Goal: Communication & Community: Ask a question

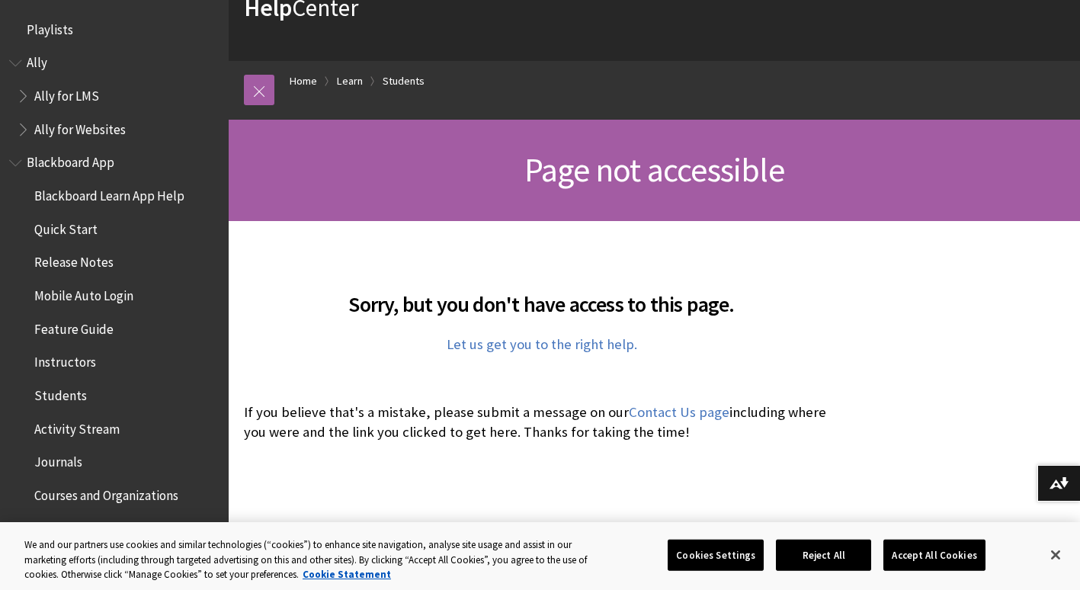
scroll to position [123, 0]
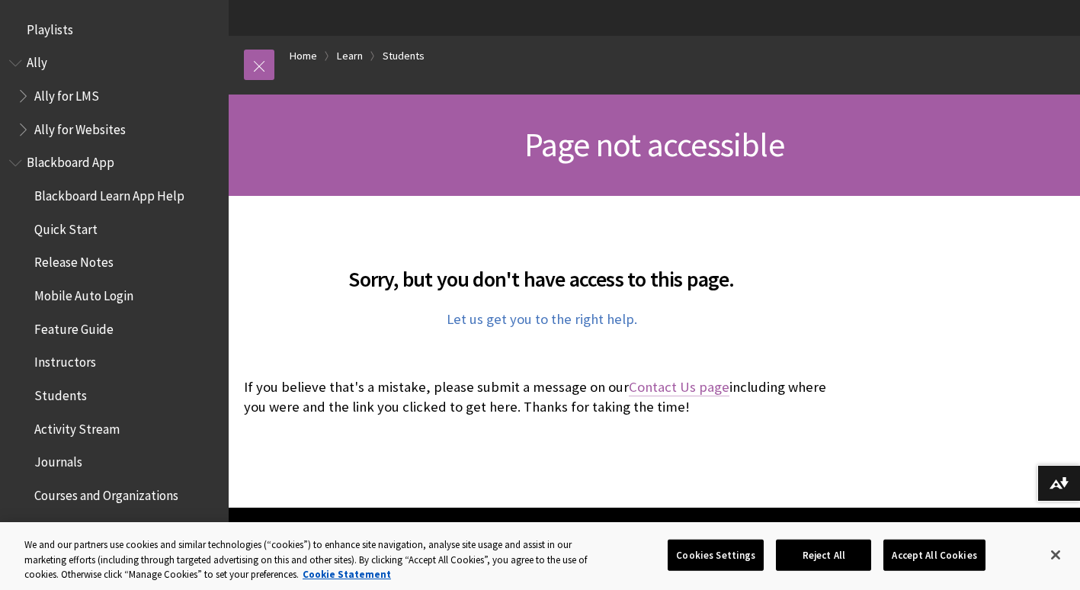
click at [652, 383] on link "Contact Us page" at bounding box center [679, 387] width 101 height 18
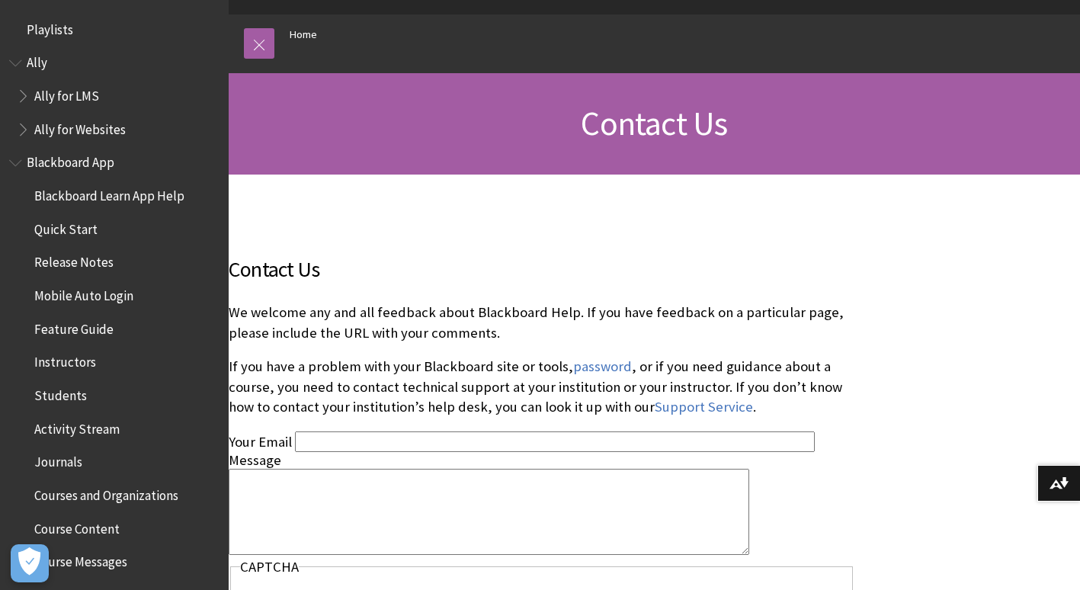
scroll to position [146, 0]
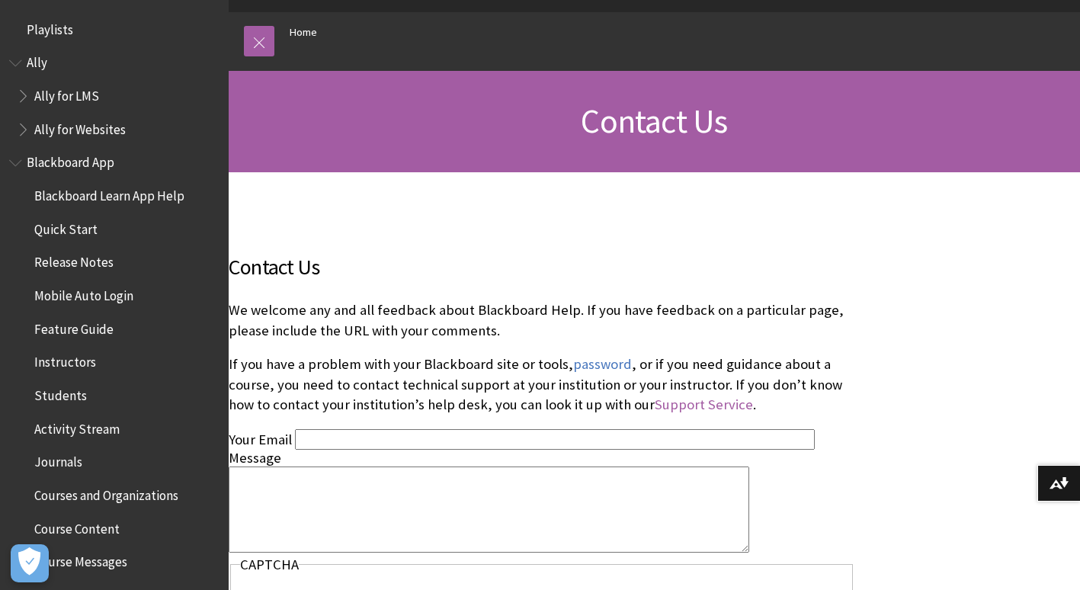
click at [660, 408] on link "Support Service" at bounding box center [703, 404] width 98 height 18
click at [340, 441] on input "Your Email" at bounding box center [555, 439] width 520 height 21
type input "shenitajhenry@gmail.com"
click at [302, 497] on textarea "Message" at bounding box center [489, 509] width 520 height 86
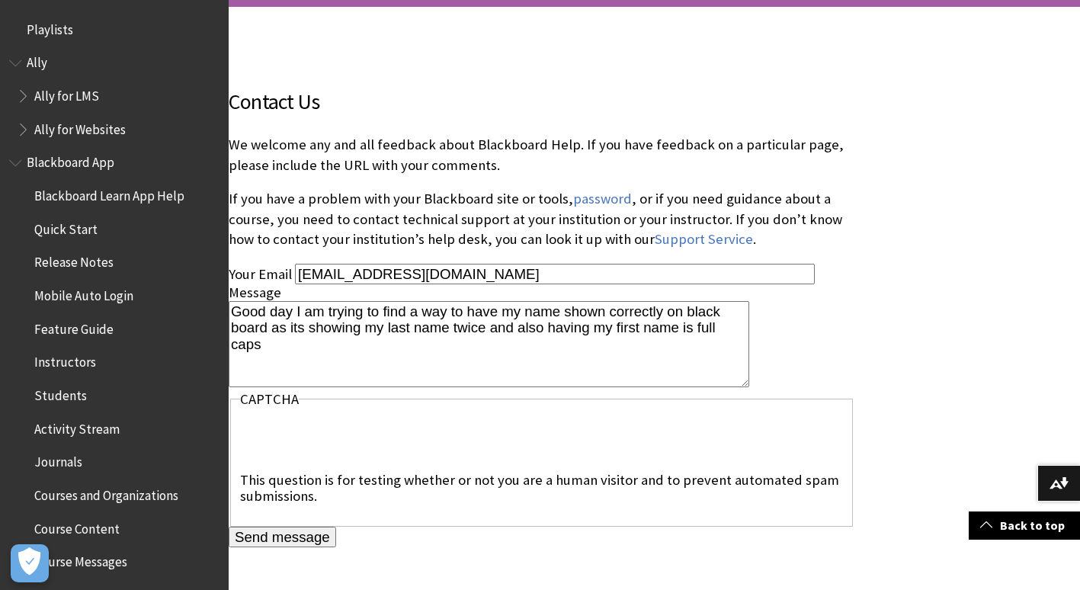
scroll to position [315, 0]
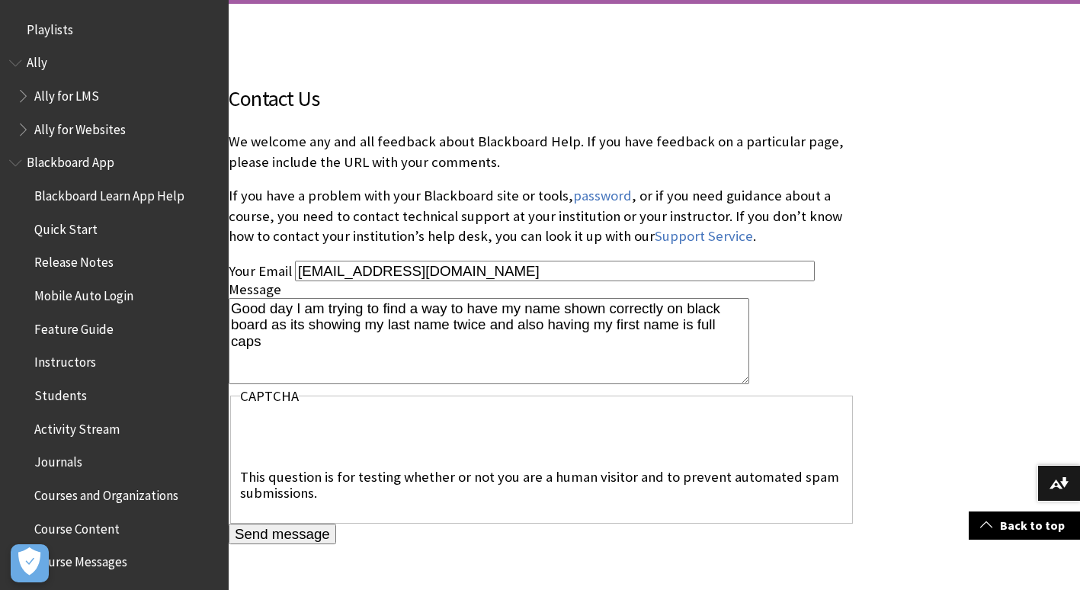
type textarea "Good day I am trying to find a way to have my name shown correctly on black boa…"
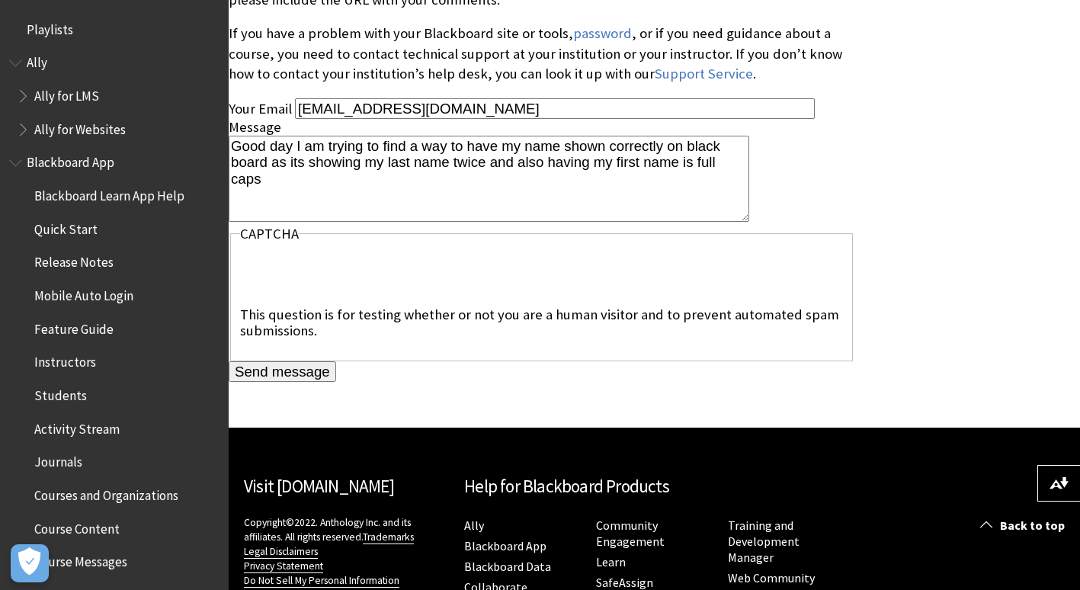
scroll to position [476, 0]
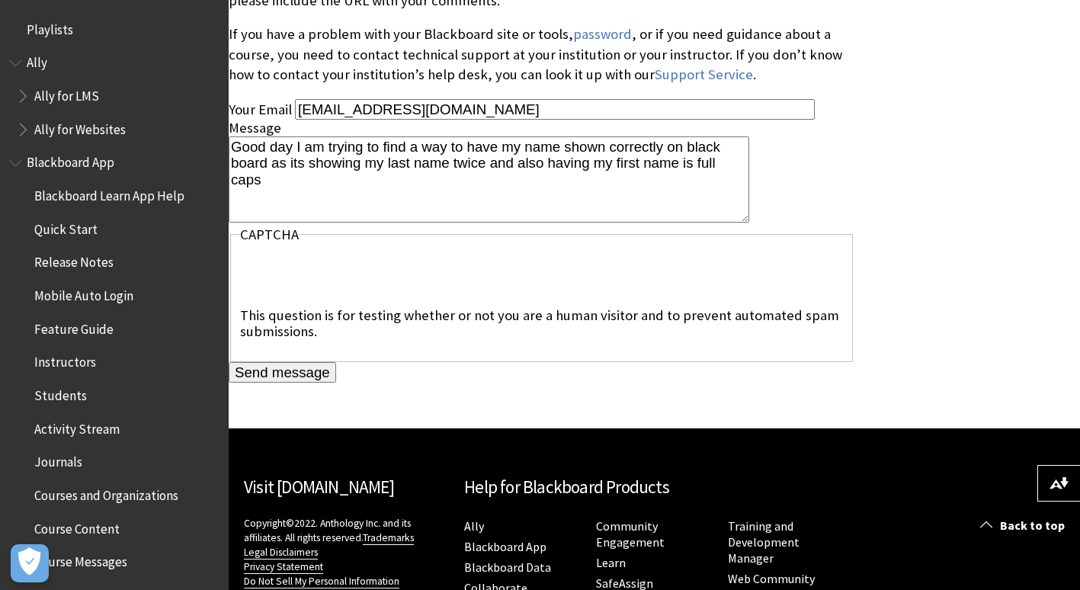
click at [318, 366] on input "Send message" at bounding box center [282, 372] width 107 height 21
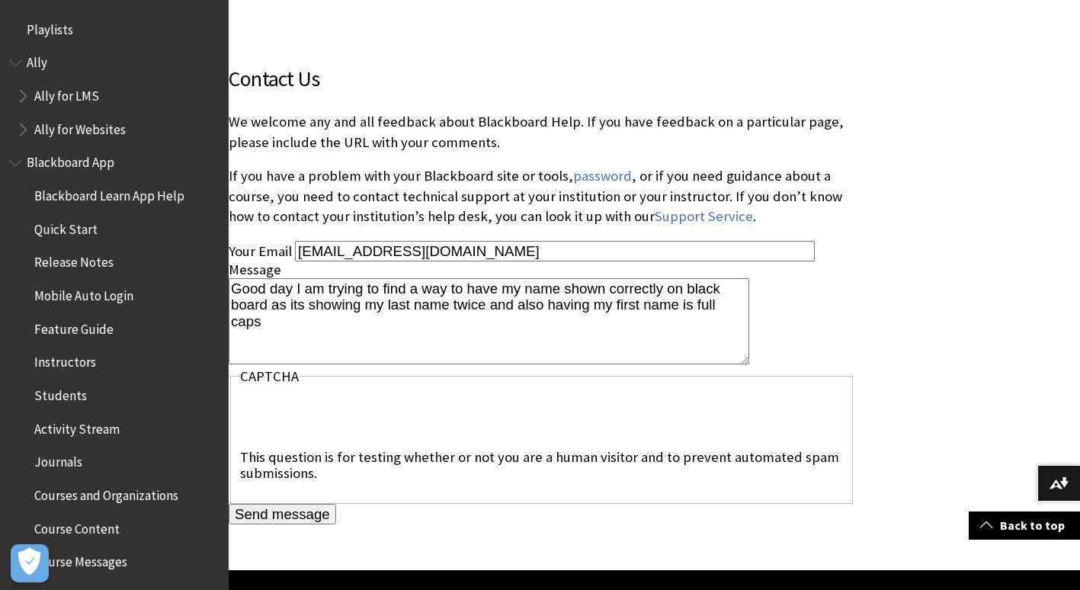
scroll to position [421, 0]
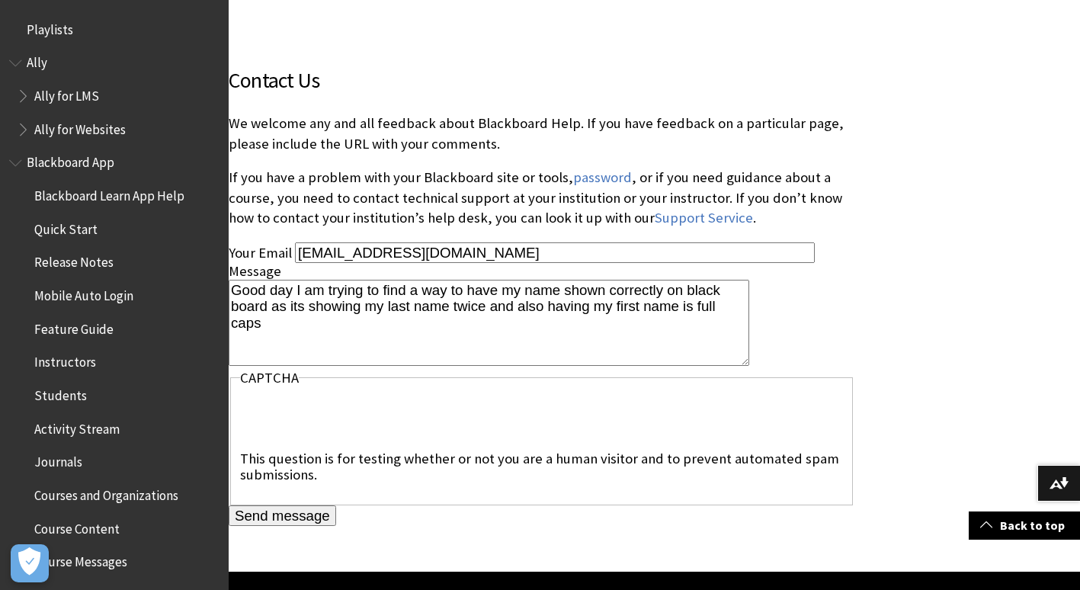
click at [284, 517] on input "Send message" at bounding box center [282, 515] width 107 height 21
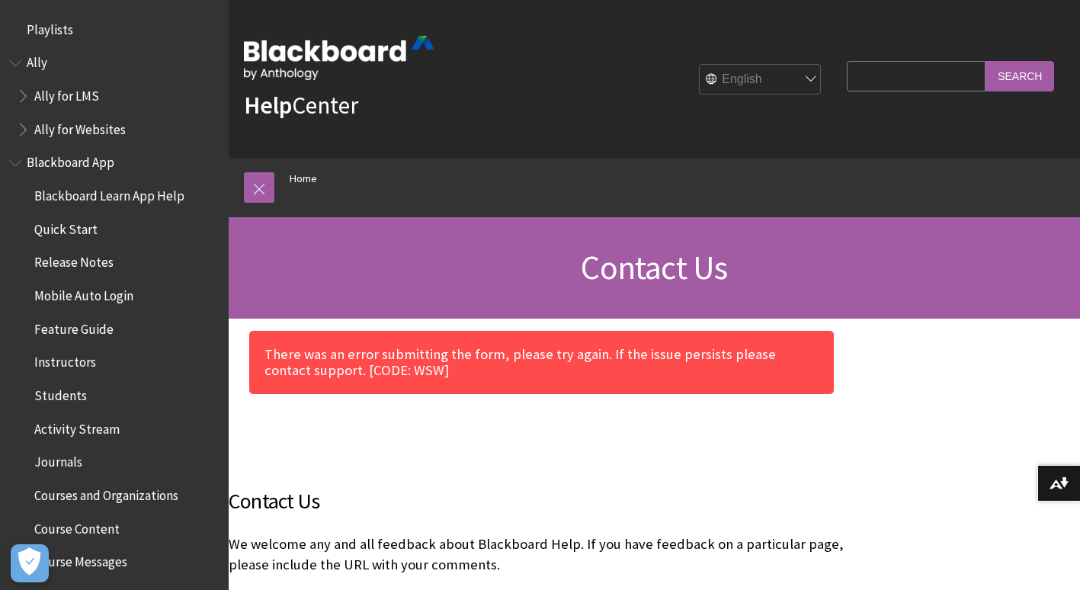
click at [13, 160] on span "Book outline for Blackboard App Help" at bounding box center [17, 159] width 16 height 19
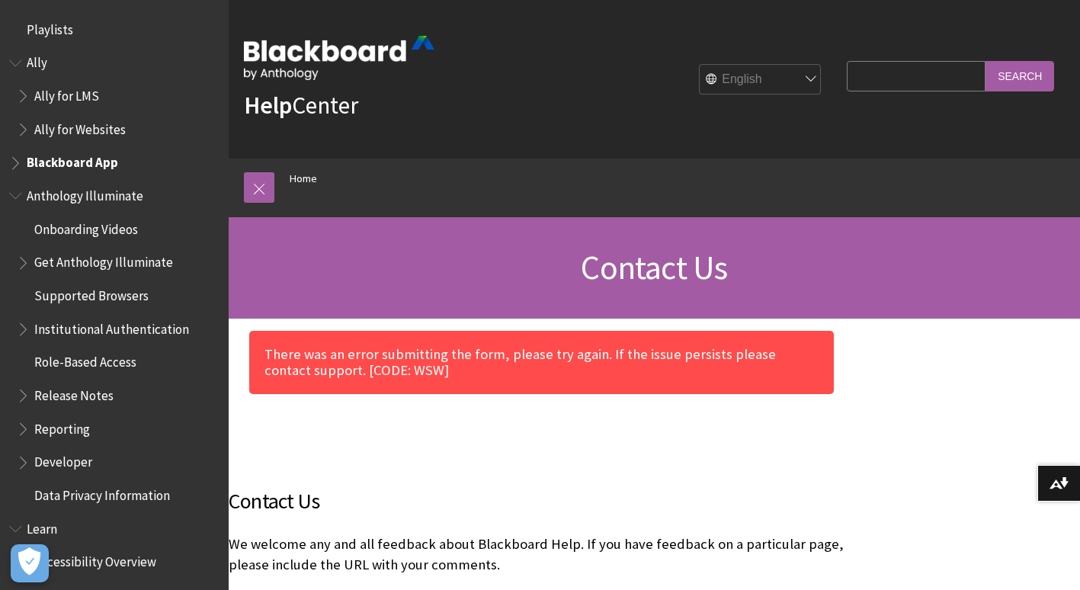
click at [16, 192] on span "Book outline for Anthology Illuminate" at bounding box center [17, 192] width 16 height 19
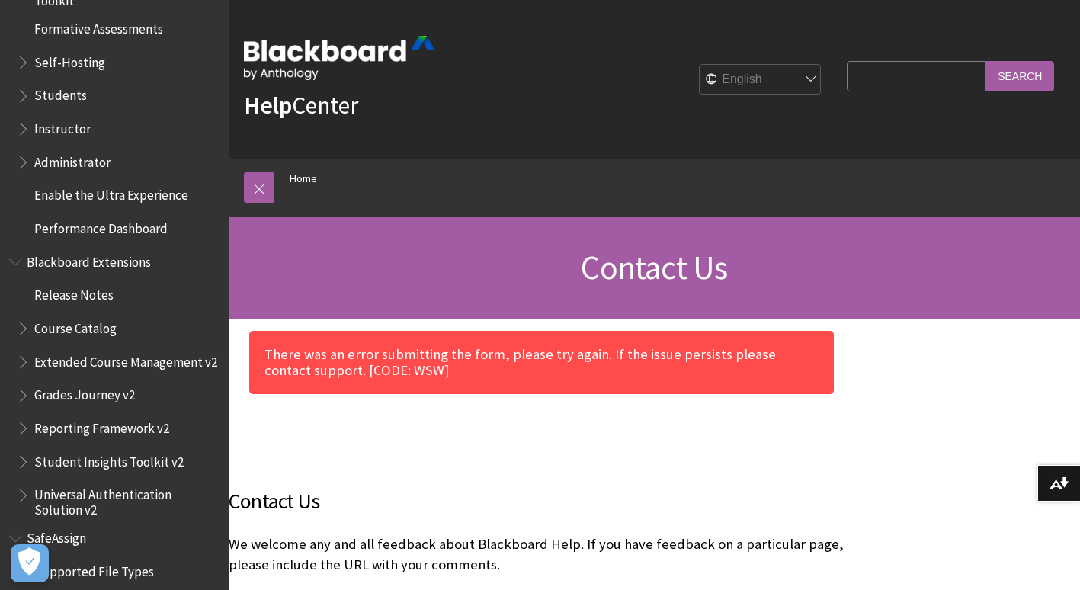
scroll to position [309, 0]
click at [18, 269] on span "Book outline for Blackboard Extensions" at bounding box center [17, 260] width 16 height 19
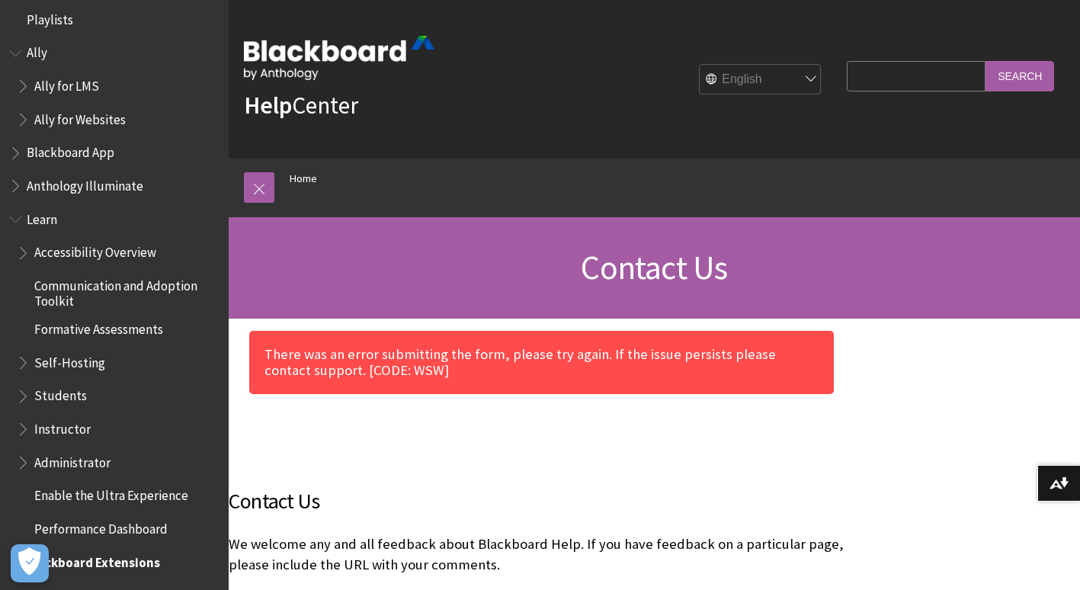
scroll to position [0, 0]
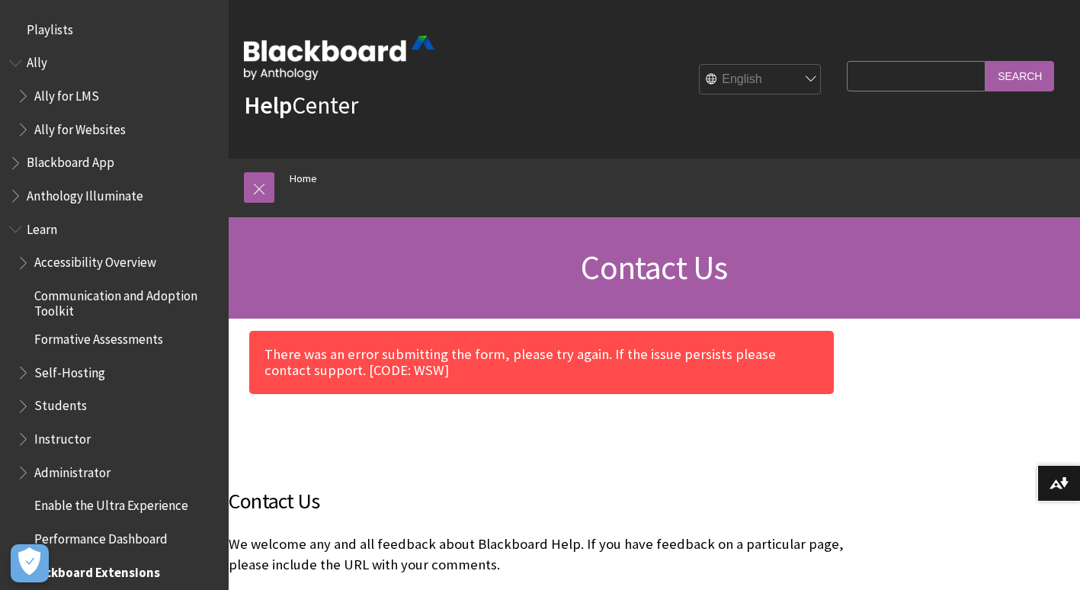
click at [70, 30] on span "Playlists" at bounding box center [50, 27] width 46 height 21
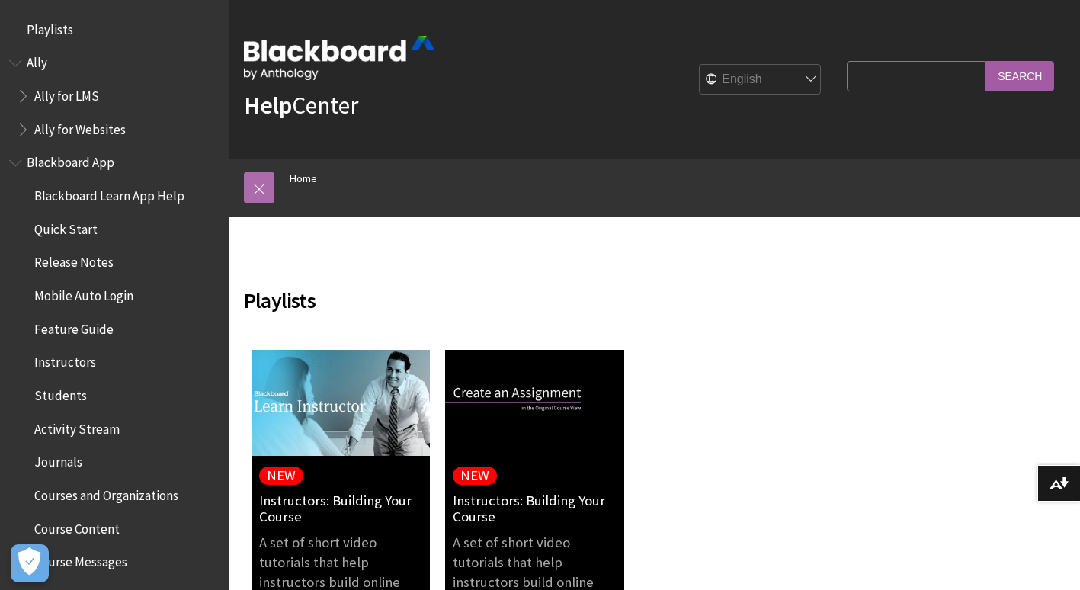
click at [269, 186] on link at bounding box center [259, 187] width 30 height 30
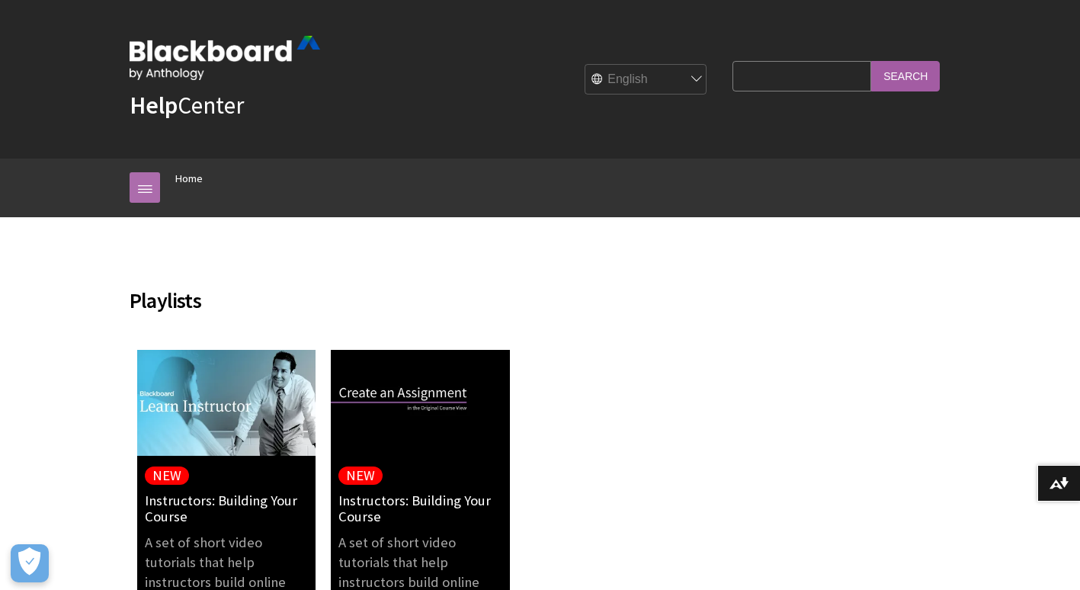
click at [149, 180] on link at bounding box center [145, 187] width 30 height 30
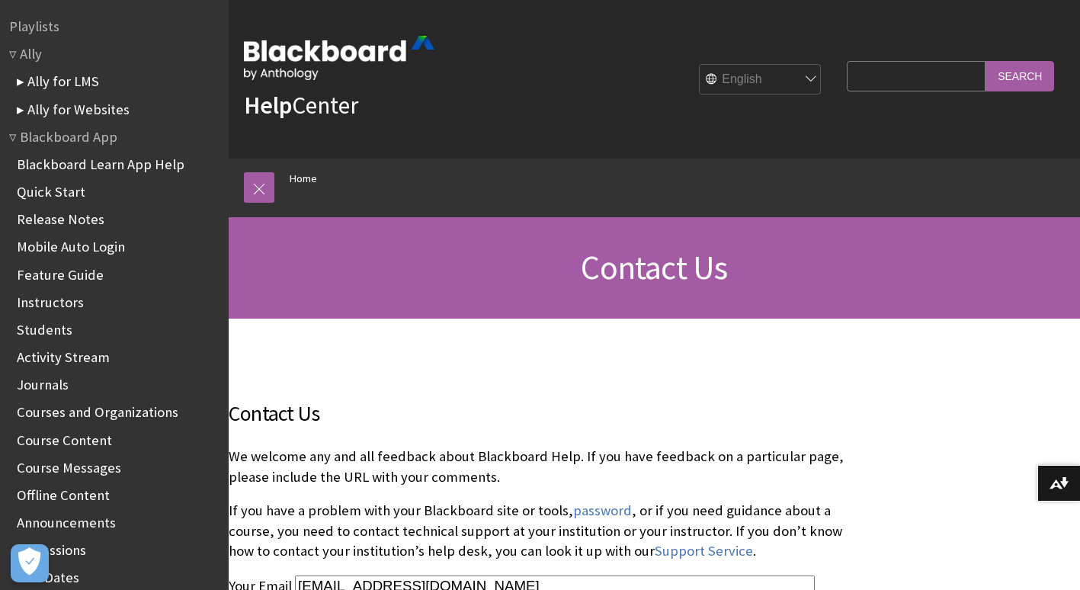
scroll to position [475, 0]
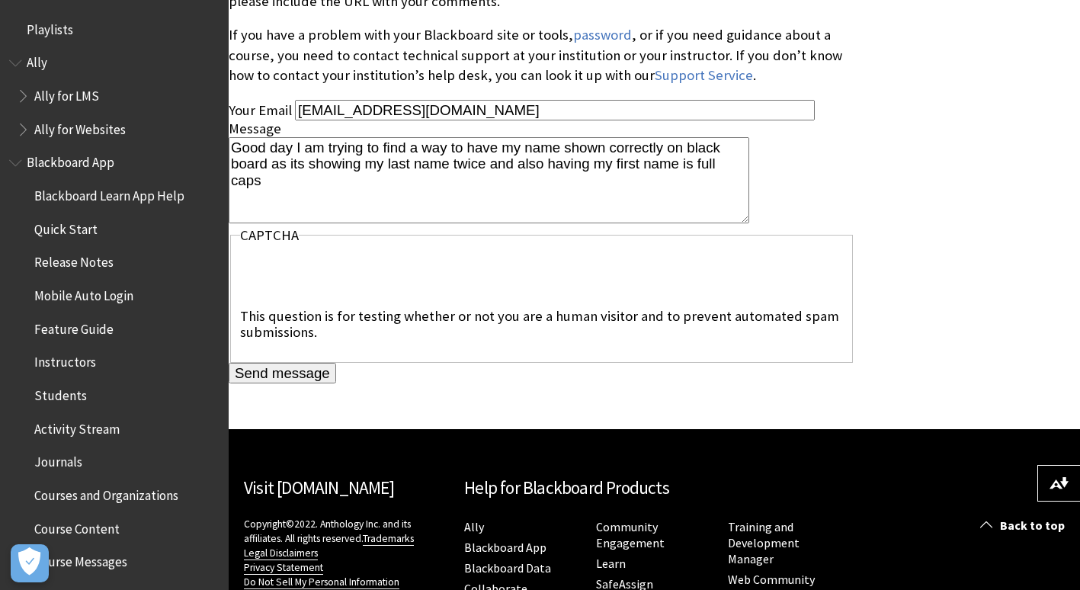
drag, startPoint x: 1083, startPoint y: 447, endPoint x: 754, endPoint y: 374, distance: 337.2
click at [754, 374] on div "Send message" at bounding box center [542, 373] width 626 height 21
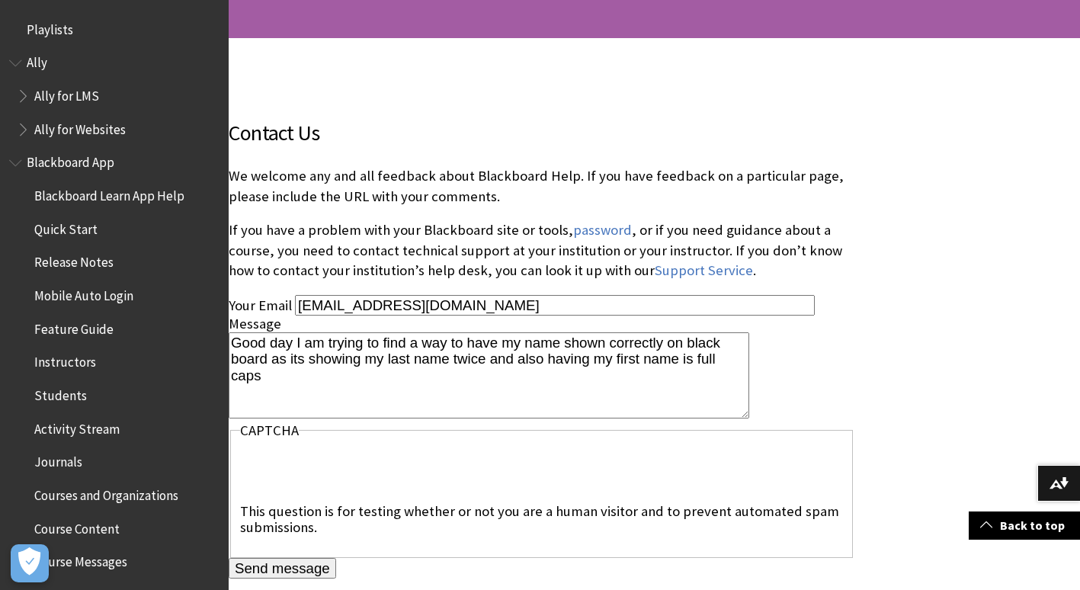
scroll to position [276, 0]
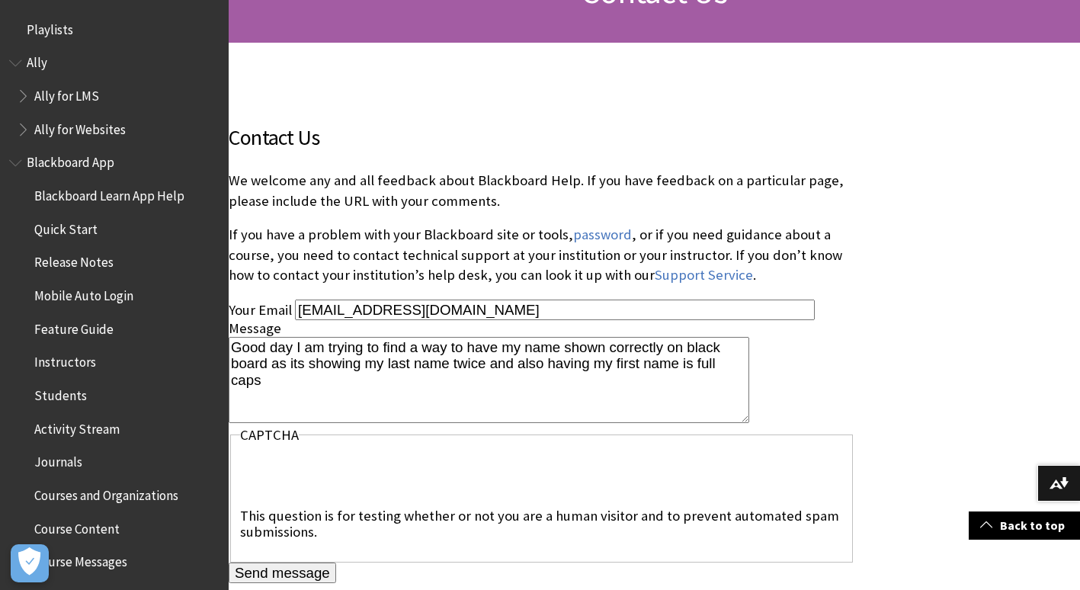
drag, startPoint x: 501, startPoint y: 308, endPoint x: 255, endPoint y: 290, distance: 246.0
click at [255, 290] on form "Contact Us We welcome any and all feedback about Blackboard Help. If you have f…" at bounding box center [542, 352] width 626 height 462
paste input "n01776135"
type input "[EMAIL_ADDRESS][DOMAIN_NAME]"
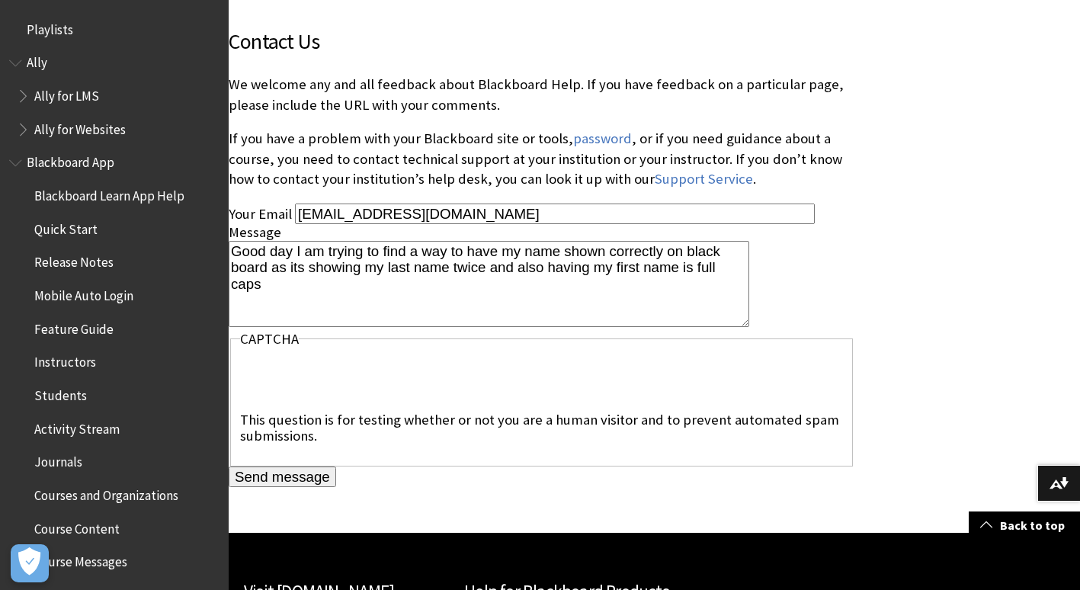
scroll to position [369, 0]
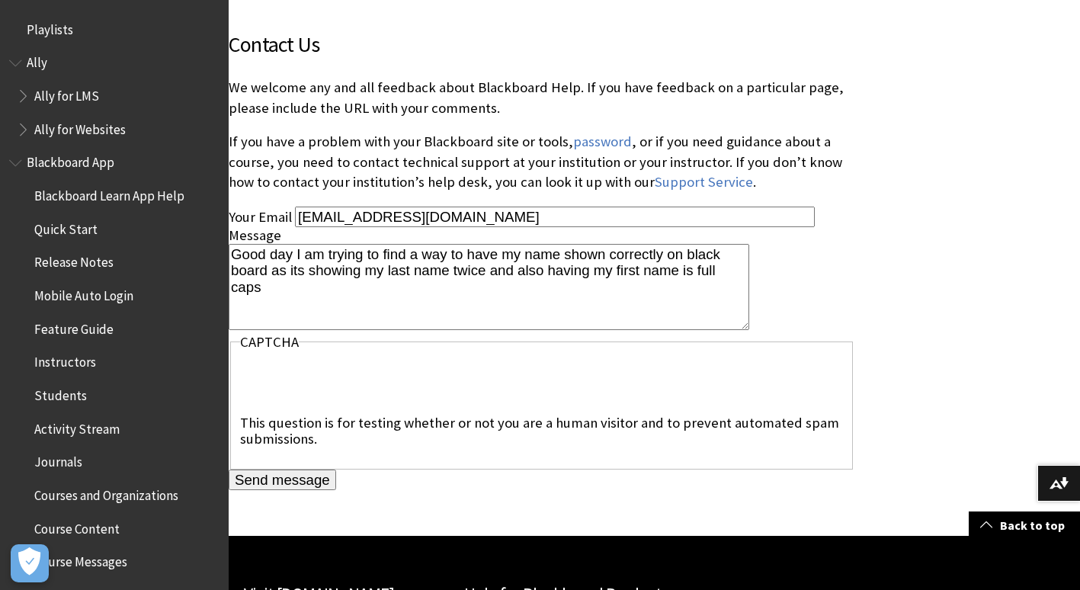
click at [277, 483] on input "Send message" at bounding box center [282, 479] width 107 height 21
